Goal: Information Seeking & Learning: Learn about a topic

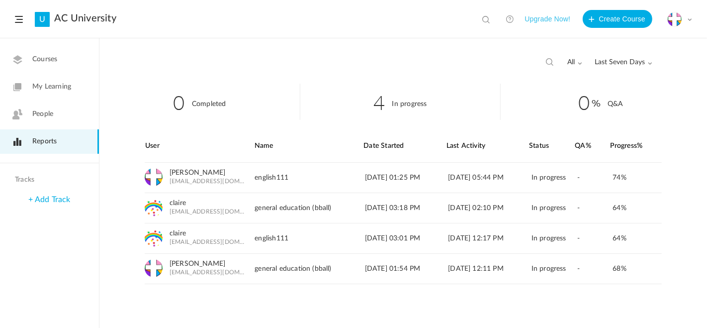
click at [91, 110] on link "People" at bounding box center [49, 114] width 99 height 24
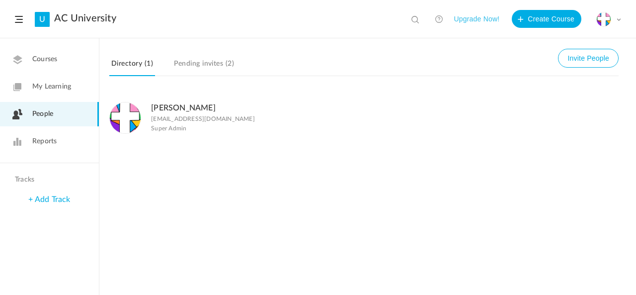
click at [62, 96] on link "My Learning" at bounding box center [49, 87] width 99 height 24
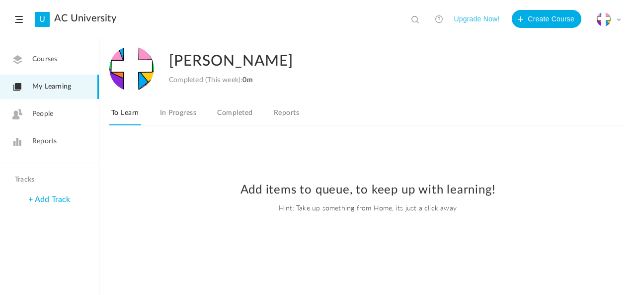
click at [65, 67] on link "Courses" at bounding box center [49, 59] width 99 height 24
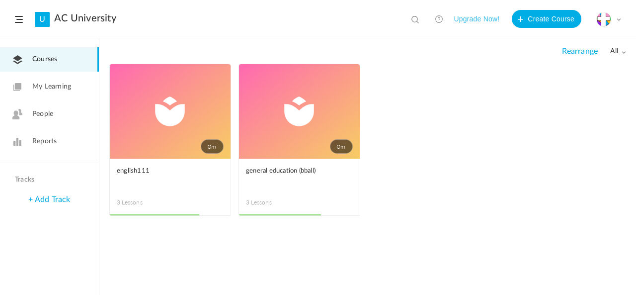
click at [195, 105] on link "0m" at bounding box center [170, 111] width 121 height 94
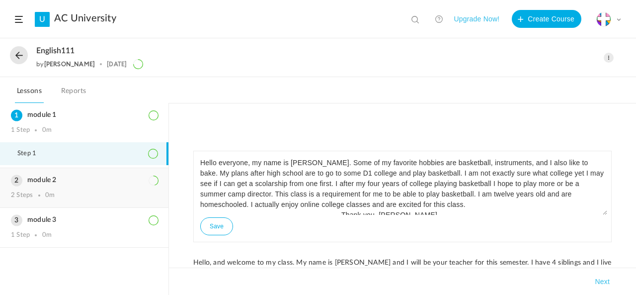
click at [100, 187] on div "module 2 2 Steps 0m" at bounding box center [84, 187] width 169 height 39
